Goal: Information Seeking & Learning: Learn about a topic

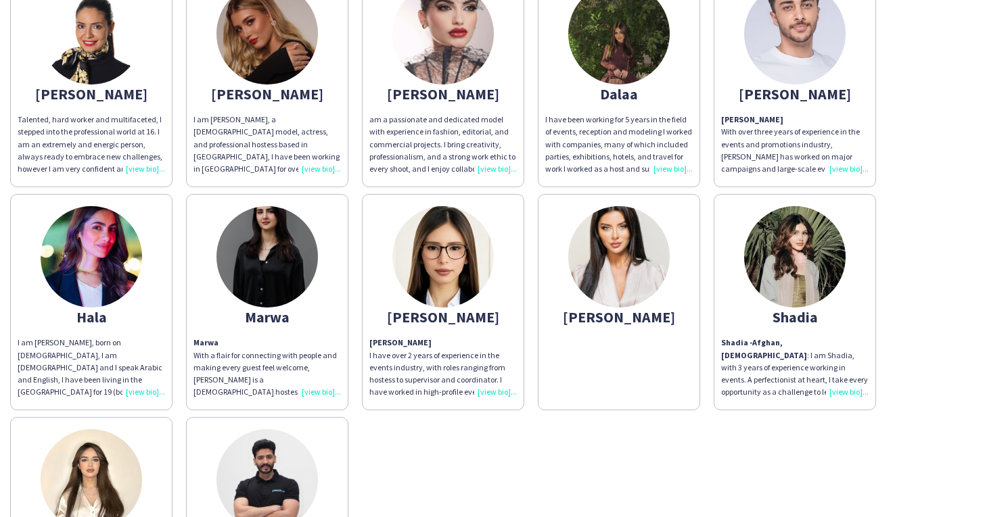
scroll to position [81, 0]
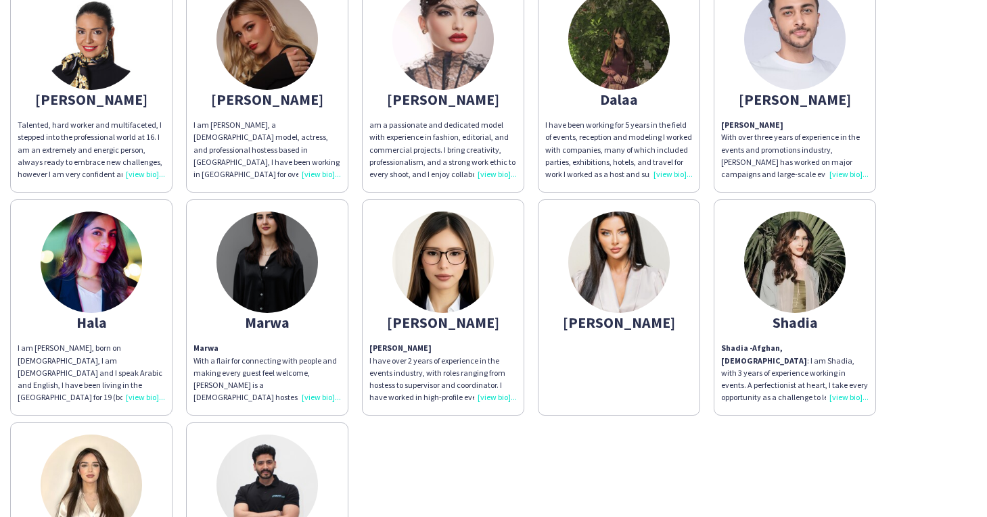
click at [623, 64] on img at bounding box center [618, 39] width 101 height 101
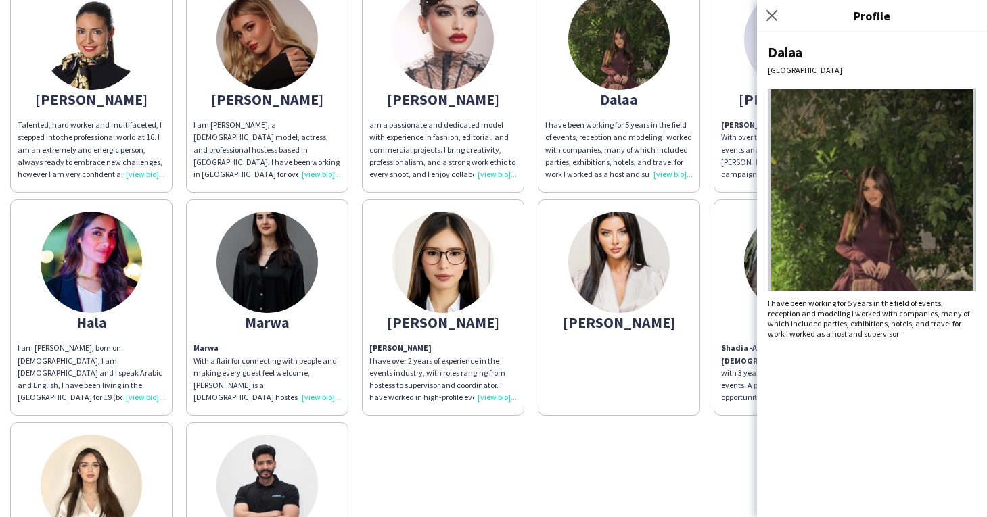
click at [881, 223] on img at bounding box center [872, 190] width 208 height 203
click at [859, 323] on div "I have been working for 5 years in the field of events, reception and modeling …" at bounding box center [872, 318] width 208 height 41
click at [770, 15] on icon at bounding box center [771, 15] width 13 height 13
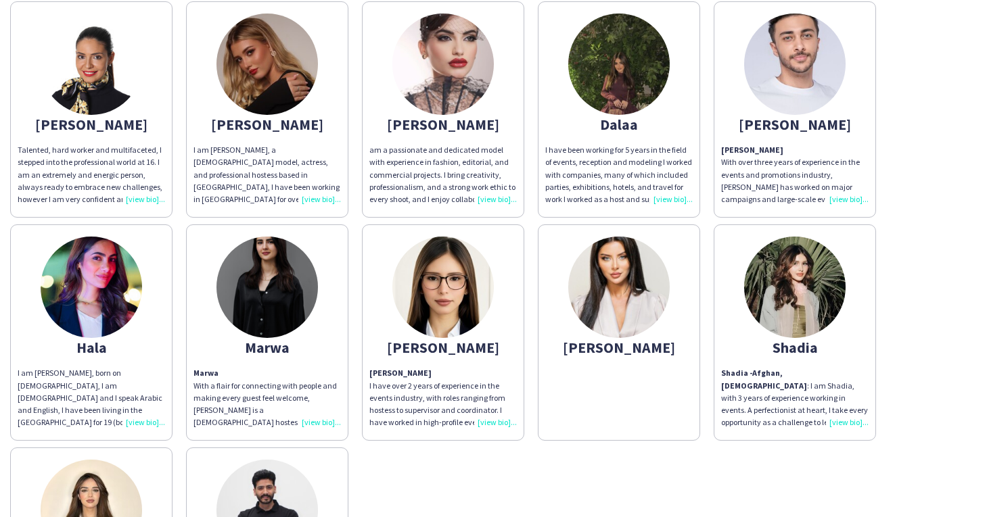
scroll to position [51, 0]
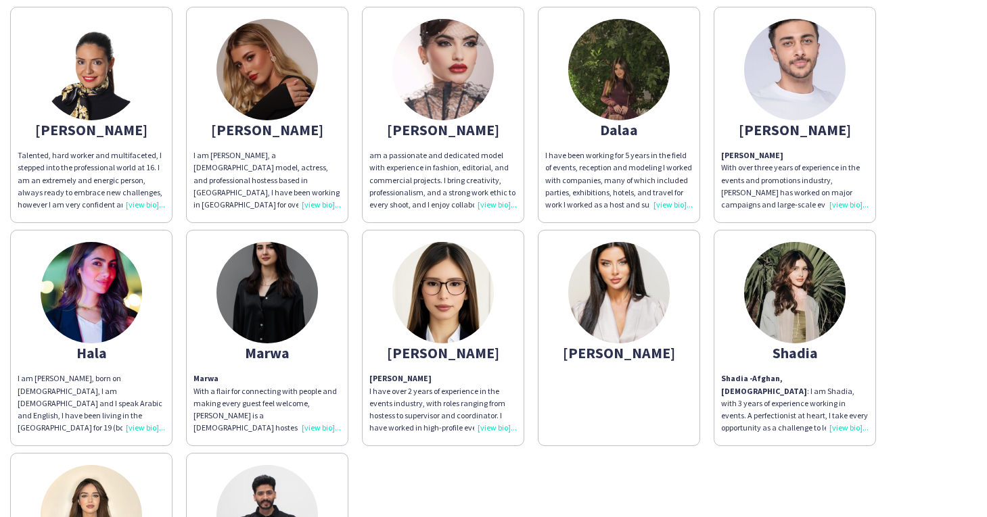
click at [809, 291] on img at bounding box center [794, 292] width 101 height 101
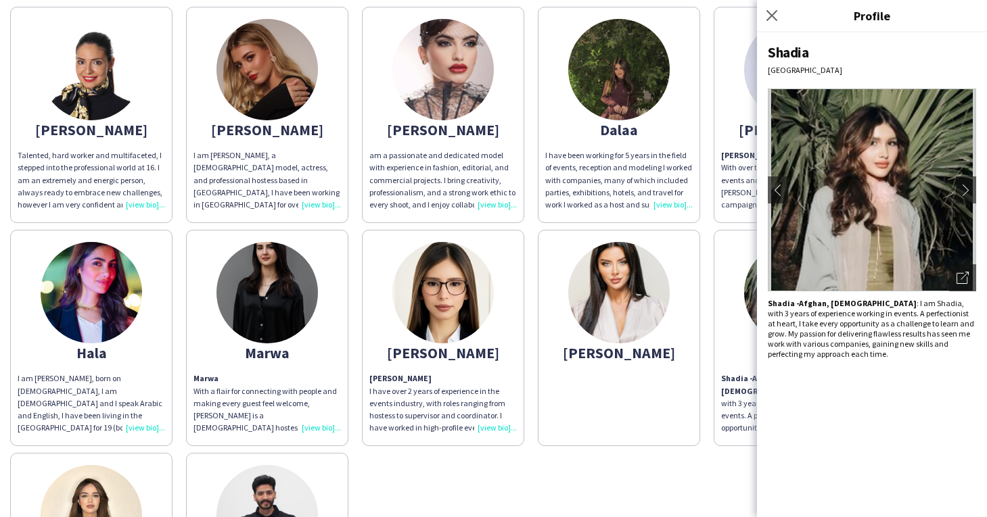
click at [635, 482] on div "[PERSON_NAME] Talented, hard worker and multifaceted, I stepped into the profes…" at bounding box center [493, 335] width 966 height 670
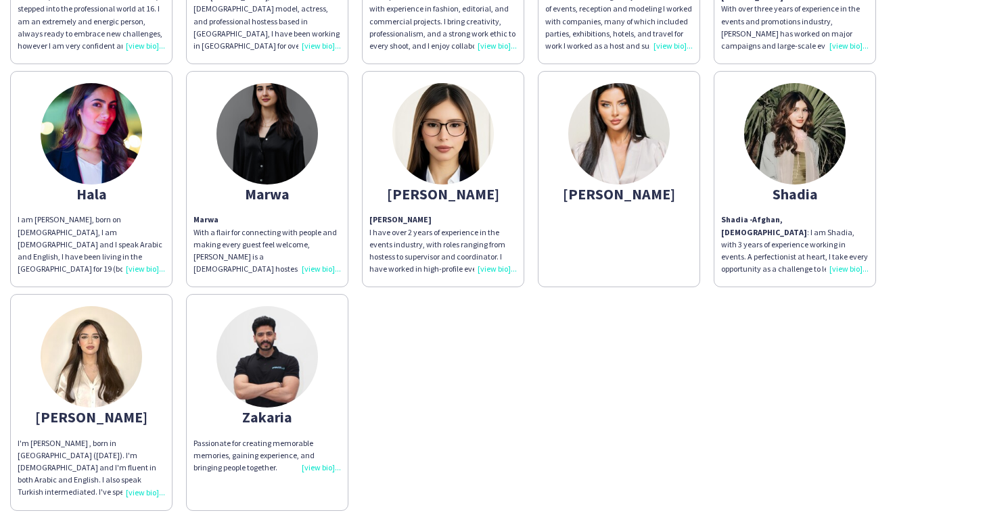
scroll to position [212, 0]
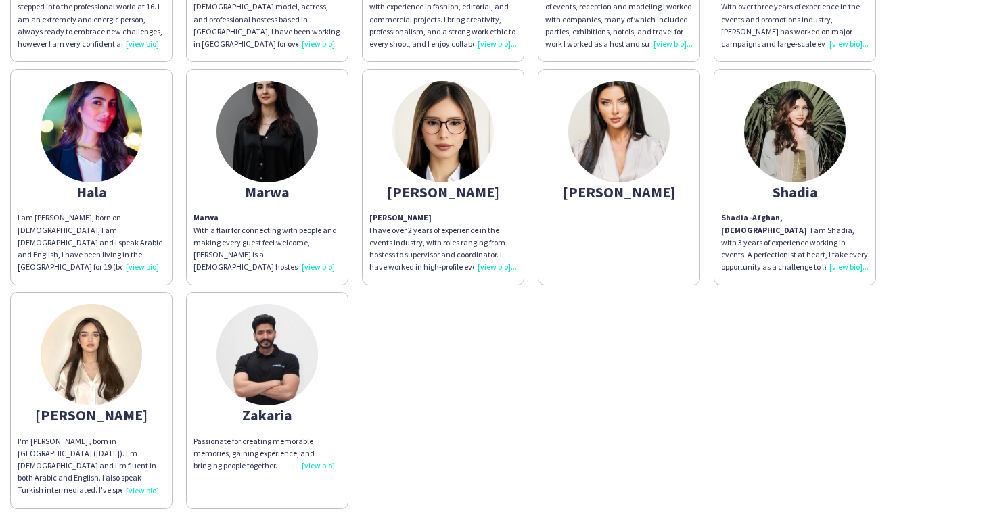
click at [141, 490] on div "I'm [PERSON_NAME] , born in [GEOGRAPHIC_DATA] ([DATE]). I'm [DEMOGRAPHIC_DATA] …" at bounding box center [91, 467] width 147 height 62
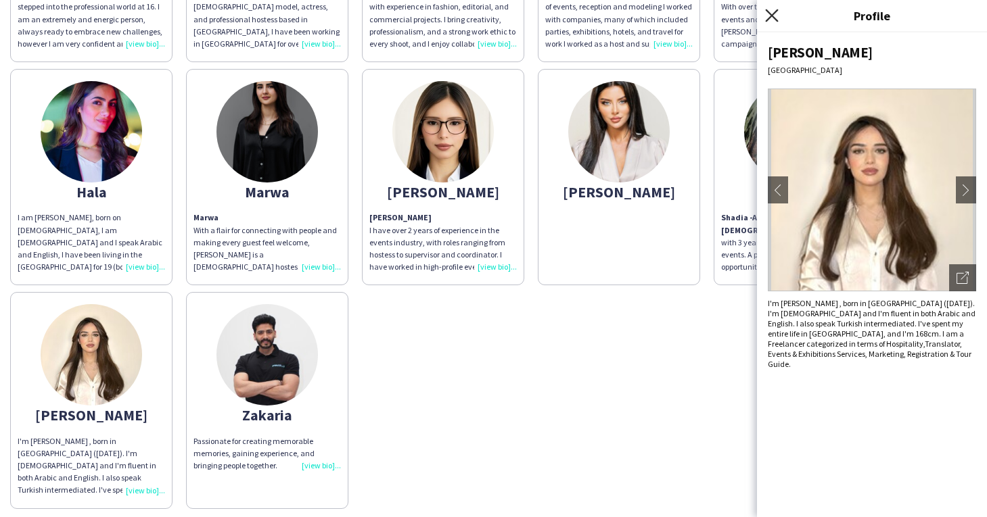
click at [769, 18] on icon at bounding box center [771, 15] width 13 height 13
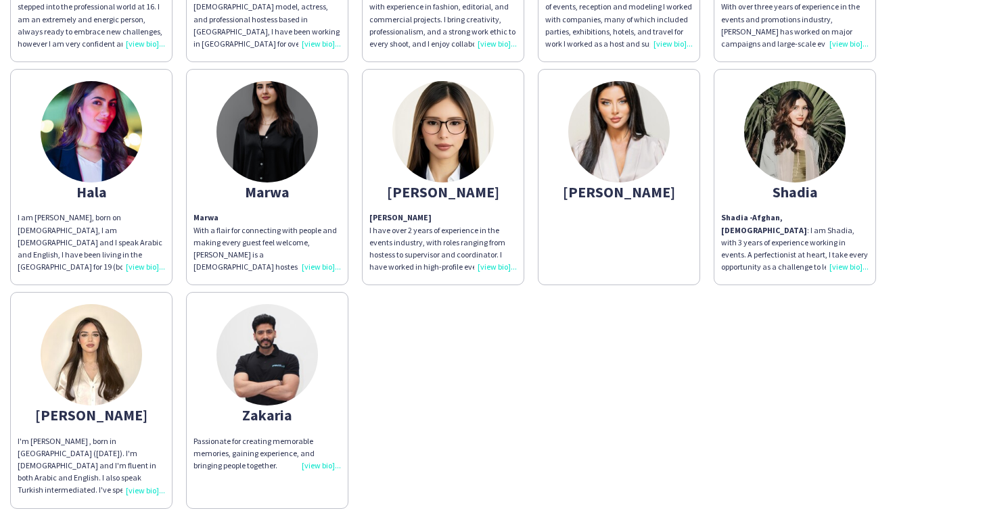
click at [626, 141] on img at bounding box center [618, 131] width 101 height 101
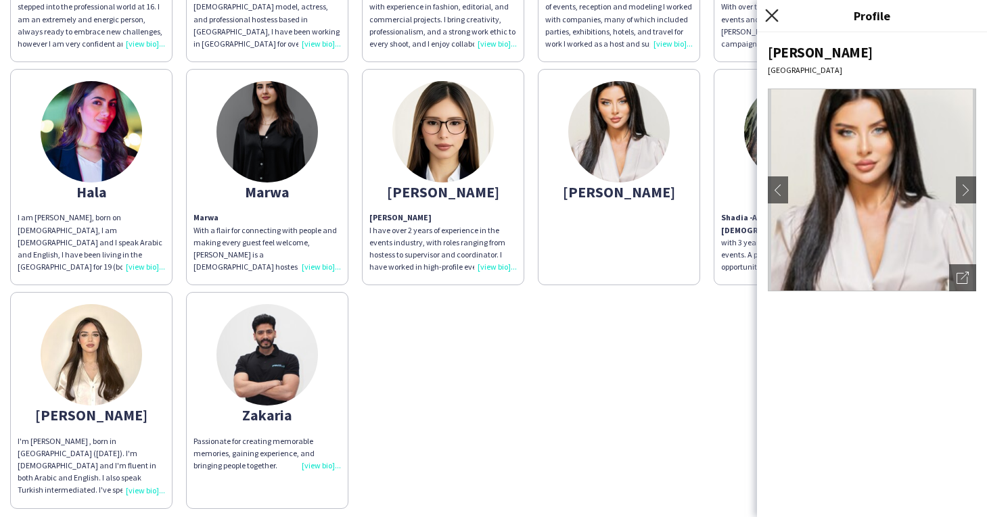
click at [773, 18] on icon at bounding box center [771, 15] width 13 height 13
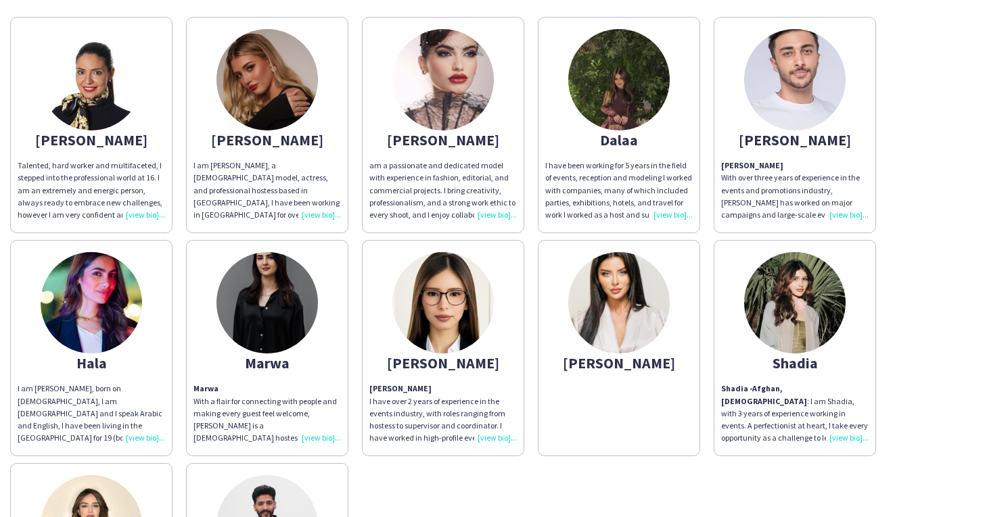
scroll to position [0, 0]
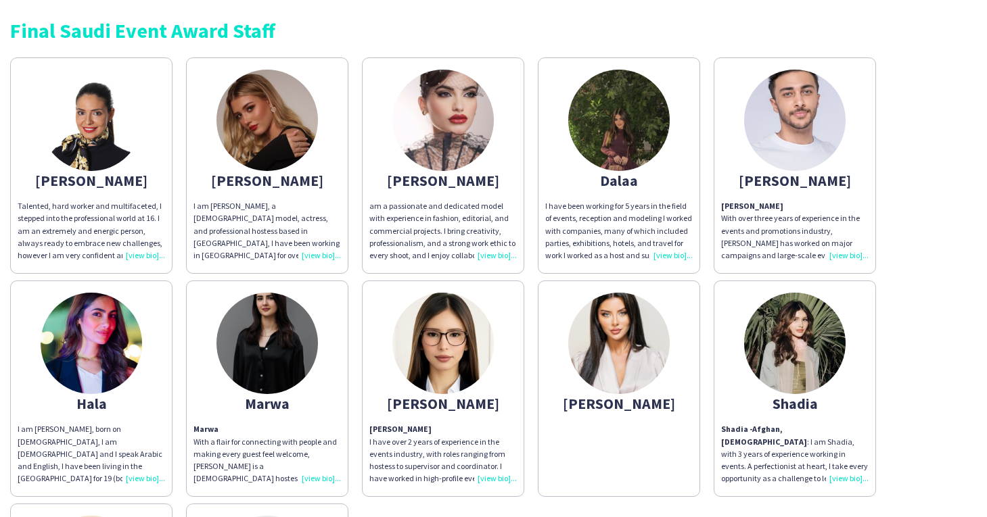
click at [614, 145] on img at bounding box center [618, 120] width 101 height 101
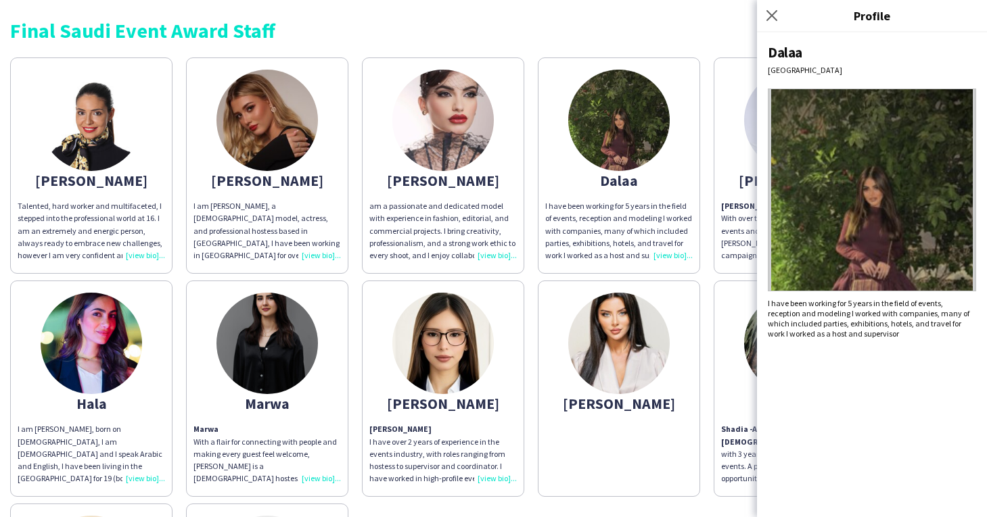
click at [820, 247] on img at bounding box center [872, 190] width 208 height 203
click at [873, 323] on div "I have been working for 5 years in the field of events, reception and modeling …" at bounding box center [872, 318] width 208 height 41
click at [855, 216] on img at bounding box center [872, 190] width 208 height 203
click at [586, 458] on app-share-pages-crew-card "[PERSON_NAME]" at bounding box center [619, 389] width 162 height 216
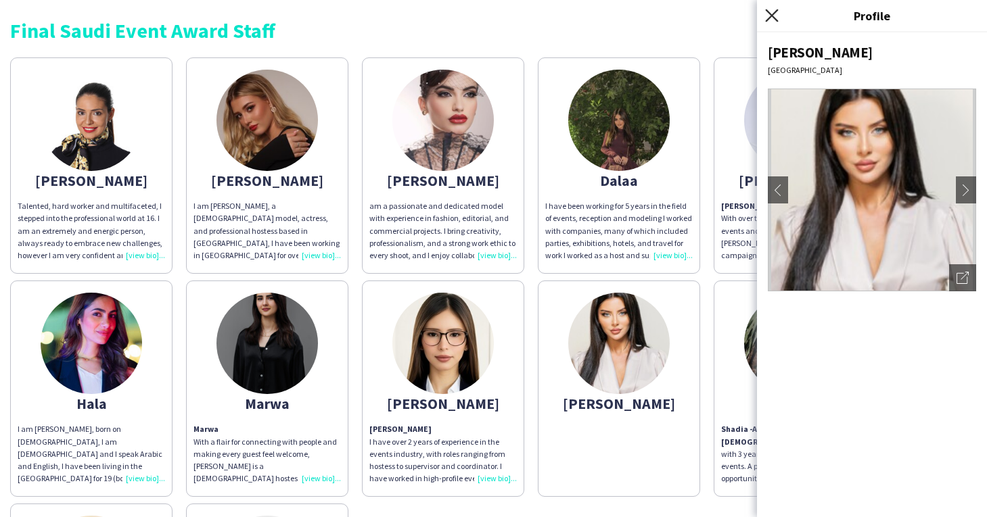
click at [769, 16] on icon "Close pop-in" at bounding box center [771, 15] width 13 height 13
